Goal: Information Seeking & Learning: Learn about a topic

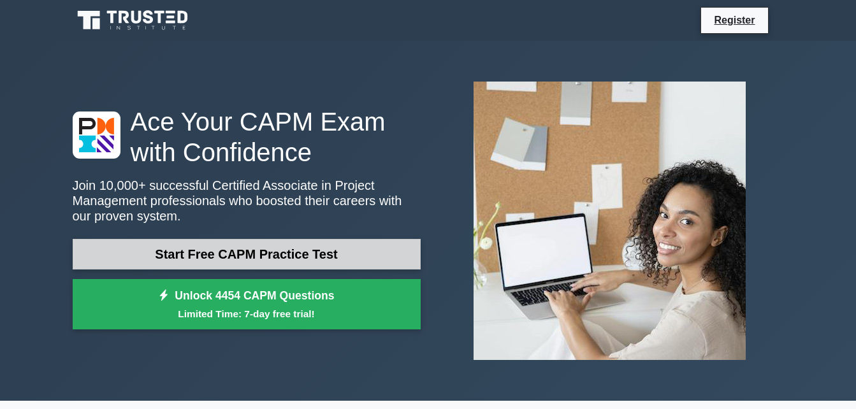
click at [219, 261] on link "Start Free CAPM Practice Test" at bounding box center [247, 254] width 348 height 31
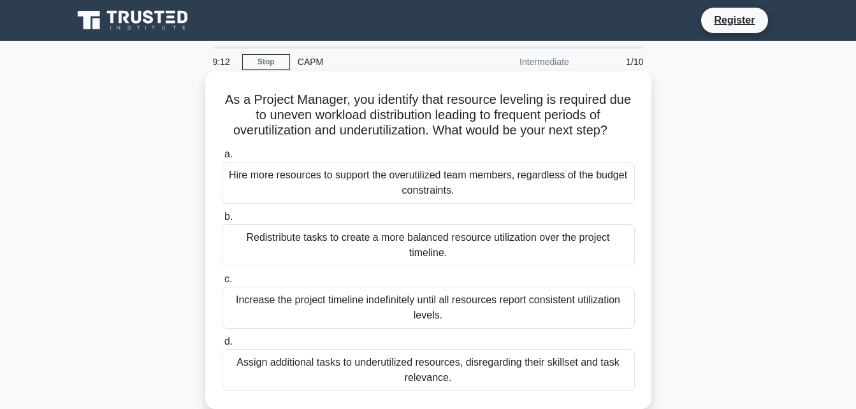
click at [386, 317] on div "Increase the project timeline indefinitely until all resources report consisten…" at bounding box center [428, 308] width 413 height 42
click at [222, 284] on input "c. Increase the project timeline indefinitely until all resources report consis…" at bounding box center [222, 279] width 0 height 8
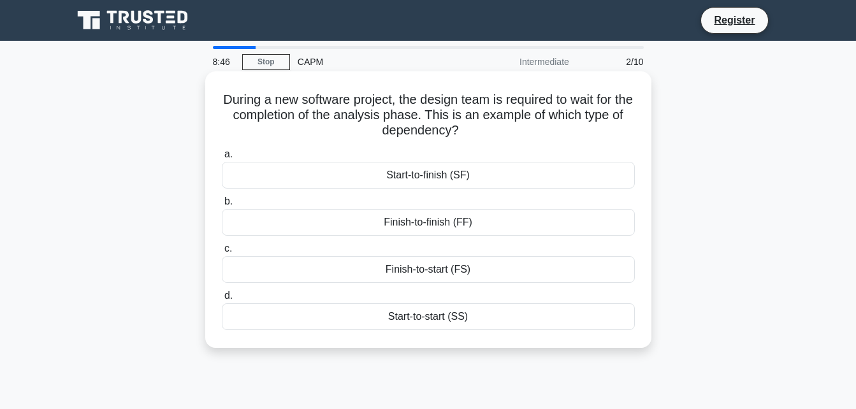
click at [446, 185] on div "Start-to-finish (SF)" at bounding box center [428, 175] width 413 height 27
click at [222, 159] on input "a. Start-to-finish (SF)" at bounding box center [222, 154] width 0 height 8
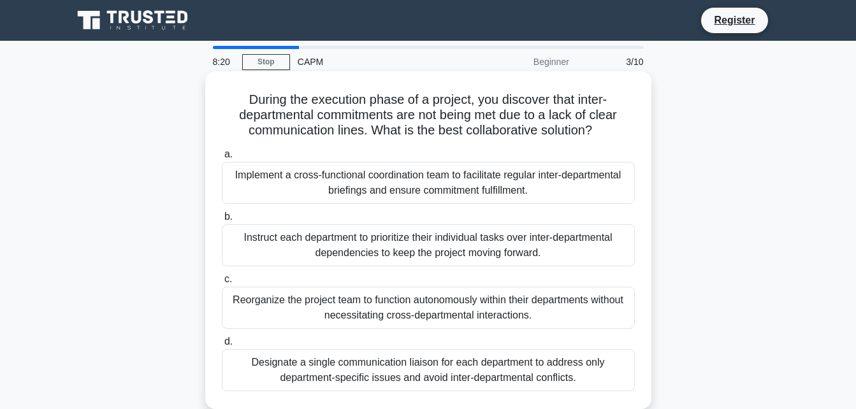
click at [392, 377] on div "Designate a single communication liaison for each department to address only de…" at bounding box center [428, 370] width 413 height 42
click at [222, 346] on input "d. Designate a single communication liaison for each department to address only…" at bounding box center [222, 342] width 0 height 8
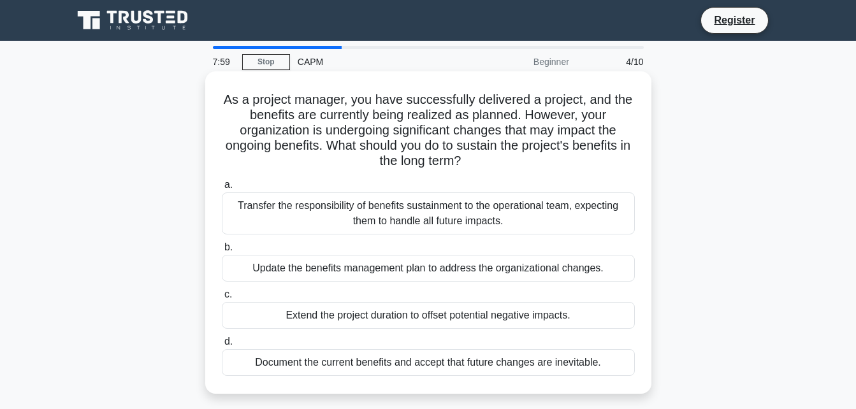
click at [394, 206] on div "Transfer the responsibility of benefits sustainment to the operational team, ex…" at bounding box center [428, 213] width 413 height 42
click at [222, 189] on input "a. Transfer the responsibility of benefits sustainment to the operational team,…" at bounding box center [222, 185] width 0 height 8
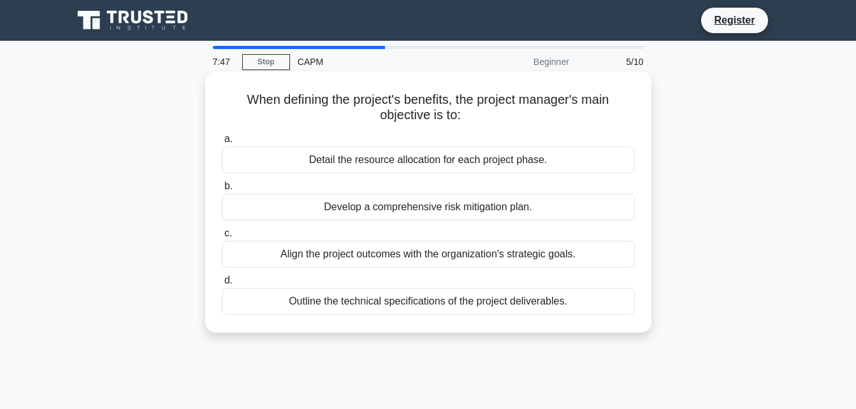
click at [435, 196] on div "Develop a comprehensive risk mitigation plan." at bounding box center [428, 207] width 413 height 27
click at [222, 191] on input "b. Develop a comprehensive risk mitigation plan." at bounding box center [222, 186] width 0 height 8
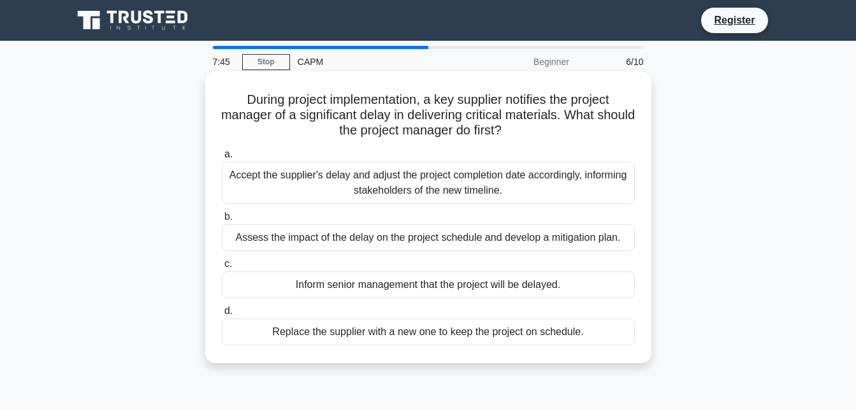
click at [431, 180] on div "Accept the supplier's delay and adjust the project completion date accordingly,…" at bounding box center [428, 183] width 413 height 42
click at [222, 159] on input "a. Accept the supplier's delay and adjust the project completion date according…" at bounding box center [222, 154] width 0 height 8
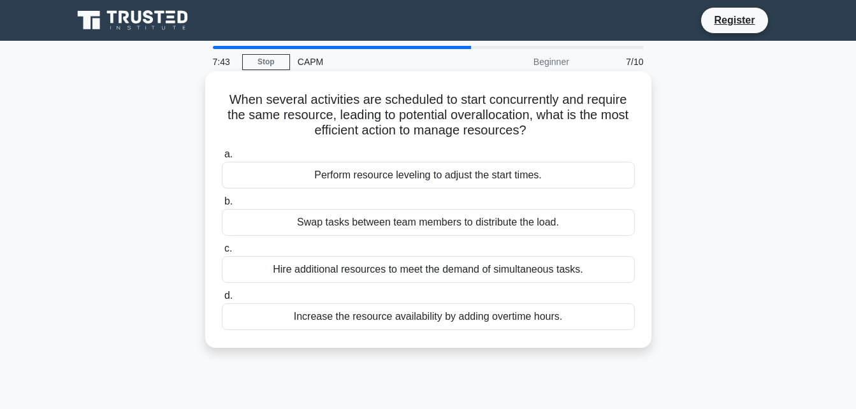
click at [430, 171] on div "Perform resource leveling to adjust the start times." at bounding box center [428, 175] width 413 height 27
click at [222, 159] on input "a. Perform resource leveling to adjust the start times." at bounding box center [222, 154] width 0 height 8
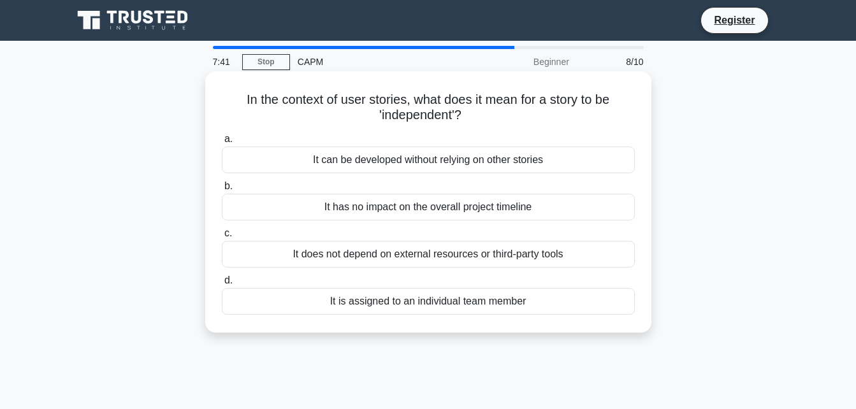
click at [424, 175] on div "a. It can be developed without relying on other stories b. It has no impact on …" at bounding box center [428, 223] width 428 height 189
click at [422, 168] on div "It can be developed without relying on other stories" at bounding box center [428, 160] width 413 height 27
click at [222, 143] on input "a. It can be developed without relying on other stories" at bounding box center [222, 139] width 0 height 8
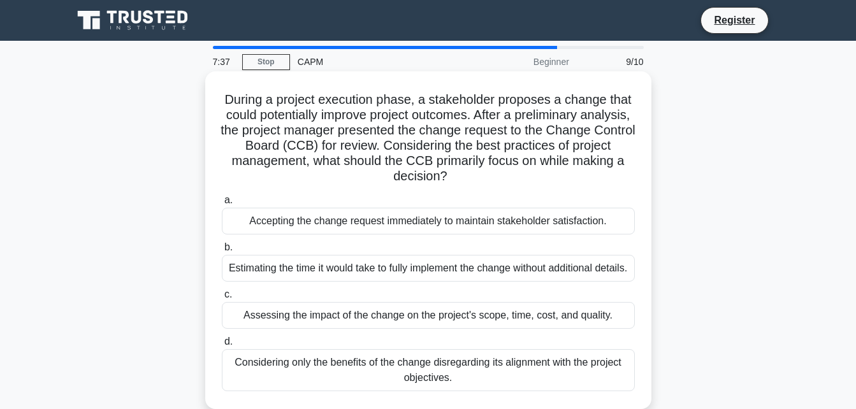
click at [386, 282] on div "Estimating the time it would take to fully implement the change without additio…" at bounding box center [428, 268] width 413 height 27
click at [222, 252] on input "b. Estimating the time it would take to fully implement the change without addi…" at bounding box center [222, 247] width 0 height 8
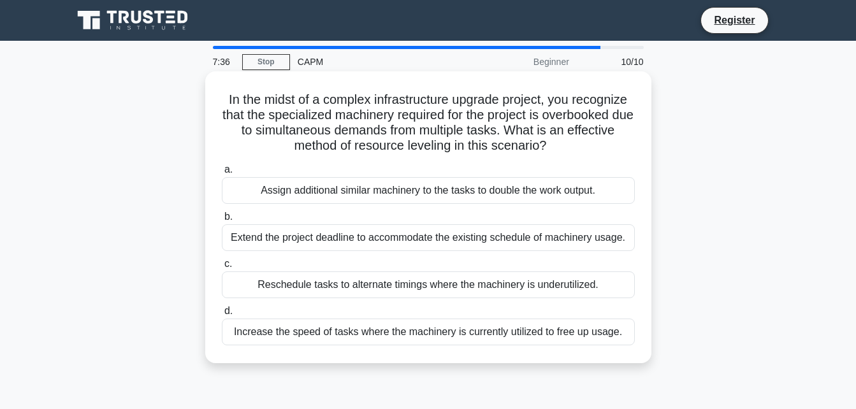
click at [386, 289] on div "Reschedule tasks to alternate timings where the machinery is underutilized." at bounding box center [428, 285] width 413 height 27
click at [222, 268] on input "c. Reschedule tasks to alternate timings where the machinery is underutilized." at bounding box center [222, 264] width 0 height 8
